Goal: Transaction & Acquisition: Obtain resource

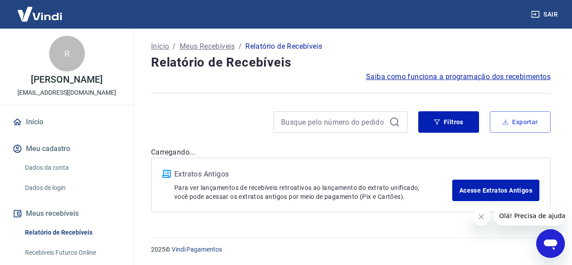
click at [516, 129] on button "Exportar" at bounding box center [520, 121] width 61 height 21
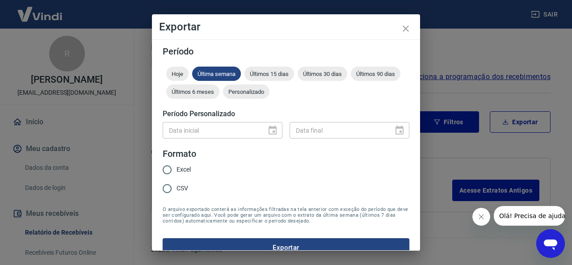
click at [187, 173] on span "Excel" at bounding box center [183, 169] width 14 height 9
click at [176, 173] on input "Excel" at bounding box center [167, 169] width 19 height 19
radio input "true"
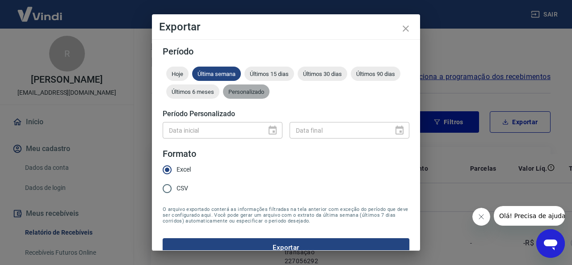
click at [269, 96] on div "Personalizado" at bounding box center [246, 91] width 46 height 14
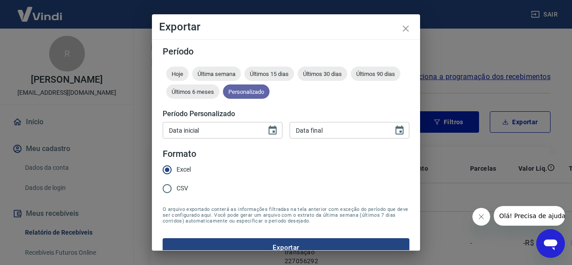
click at [269, 88] on span "Personalizado" at bounding box center [246, 91] width 46 height 7
click at [180, 134] on input "DD/MM/YYYY" at bounding box center [211, 130] width 97 height 17
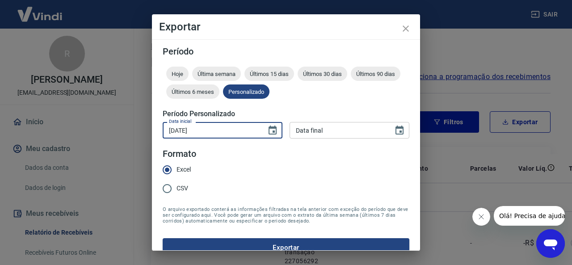
type input "08/09/2025"
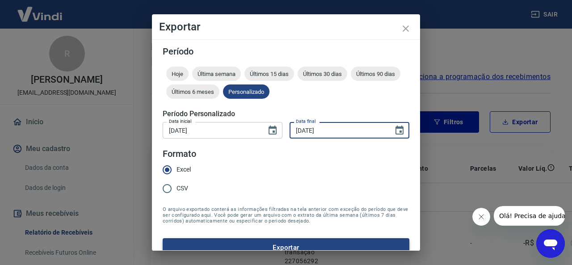
type input "12/09/2025"
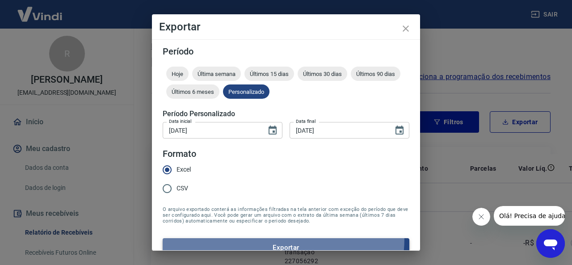
click at [257, 238] on button "Exportar" at bounding box center [286, 247] width 247 height 19
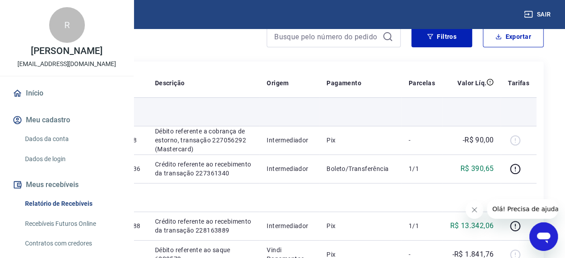
scroll to position [89, 0]
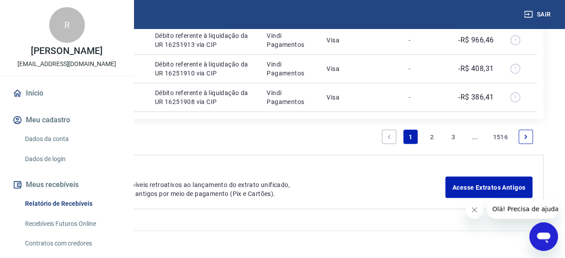
scroll to position [1162, 0]
click at [430, 144] on link "2" at bounding box center [432, 137] width 14 height 14
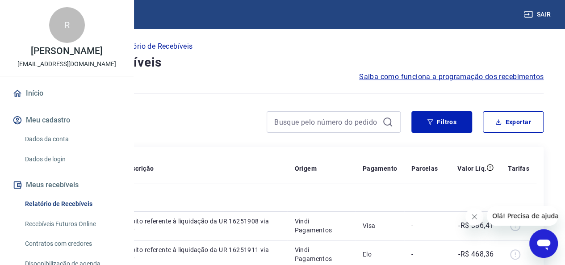
click at [105, 45] on p "Meus Recebíveis" at bounding box center [77, 46] width 55 height 11
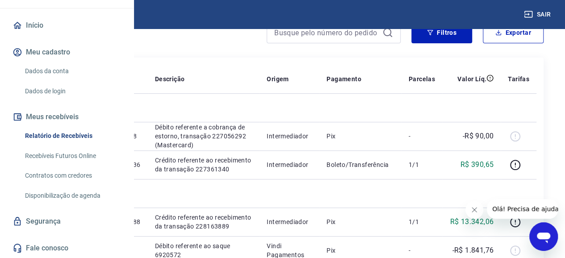
scroll to position [96, 0]
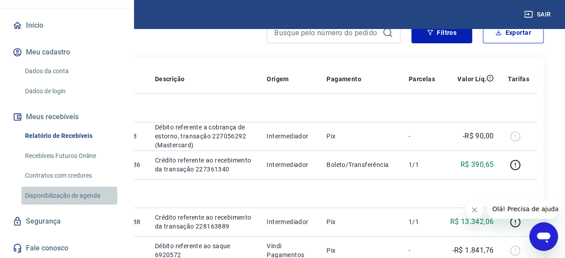
click at [46, 196] on link "Disponibilização de agenda" at bounding box center [71, 196] width 101 height 18
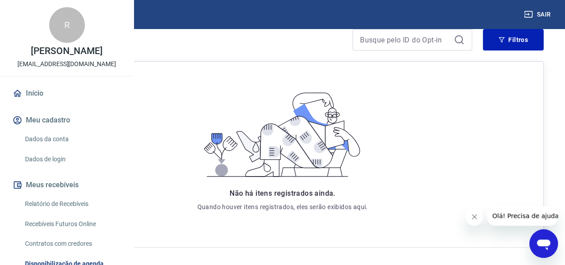
click at [49, 21] on img at bounding box center [40, 13] width 58 height 27
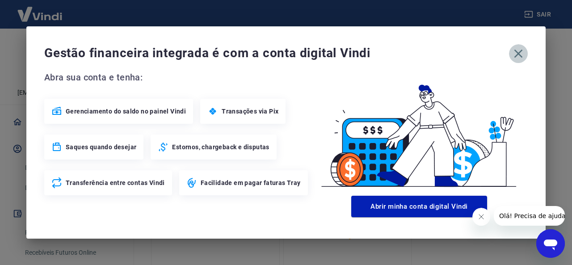
click at [520, 57] on icon "button" at bounding box center [518, 53] width 14 height 14
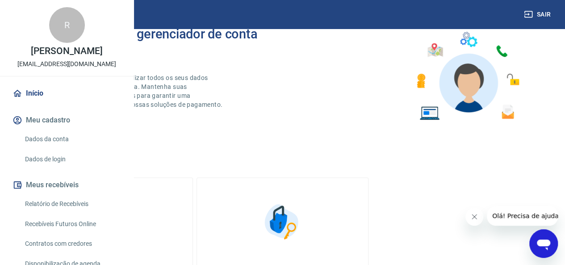
click at [58, 14] on img at bounding box center [40, 13] width 58 height 27
click at [468, 220] on button "Fechar mensagem da empresa" at bounding box center [475, 217] width 18 height 18
click at [58, 12] on img at bounding box center [40, 13] width 58 height 27
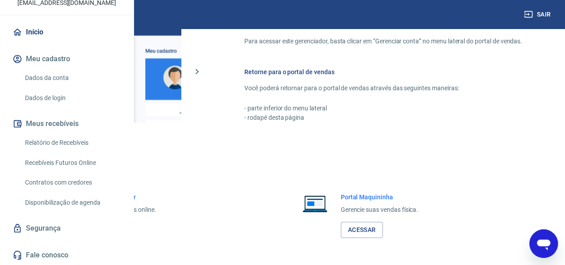
scroll to position [536, 0]
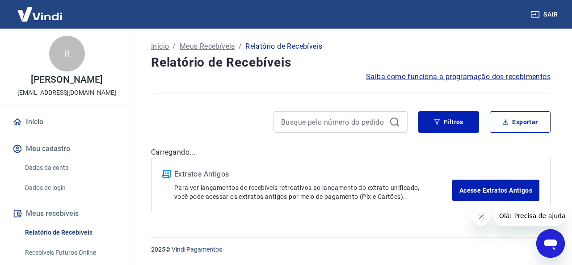
drag, startPoint x: 320, startPoint y: 81, endPoint x: 313, endPoint y: 79, distance: 7.1
drag, startPoint x: 313, startPoint y: 79, endPoint x: 256, endPoint y: 105, distance: 63.0
click at [258, 105] on div "Início / Meus Recebíveis / Relatório de Recebíveis Relatório de Recebíveis Saib…" at bounding box center [350, 128] width 421 height 198
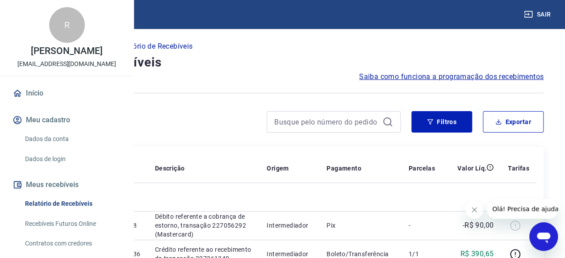
click at [397, 76] on span "Saiba como funciona a programação dos recebimentos" at bounding box center [451, 76] width 185 height 11
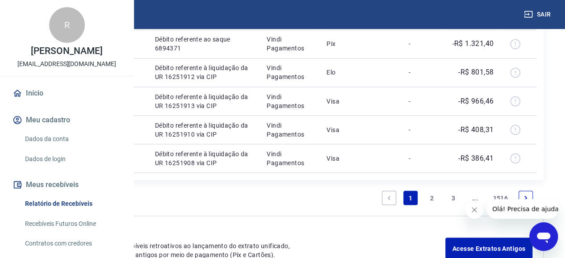
scroll to position [715, 0]
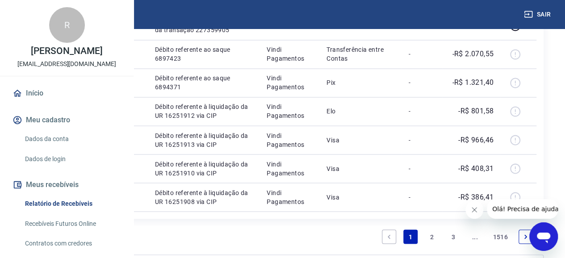
click at [473, 209] on icon "Fechar mensagem da empresa" at bounding box center [474, 209] width 7 height 7
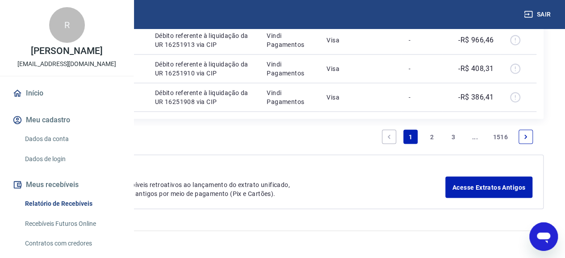
scroll to position [893, 0]
drag, startPoint x: 284, startPoint y: 183, endPoint x: 306, endPoint y: 182, distance: 21.9
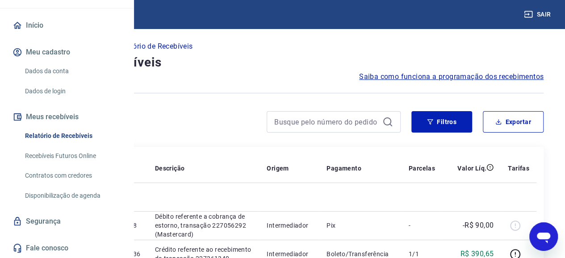
scroll to position [96, 0]
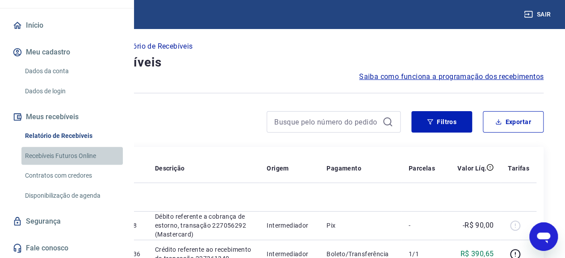
click at [84, 153] on link "Recebíveis Futuros Online" at bounding box center [71, 156] width 101 height 18
